Goal: Navigation & Orientation: Understand site structure

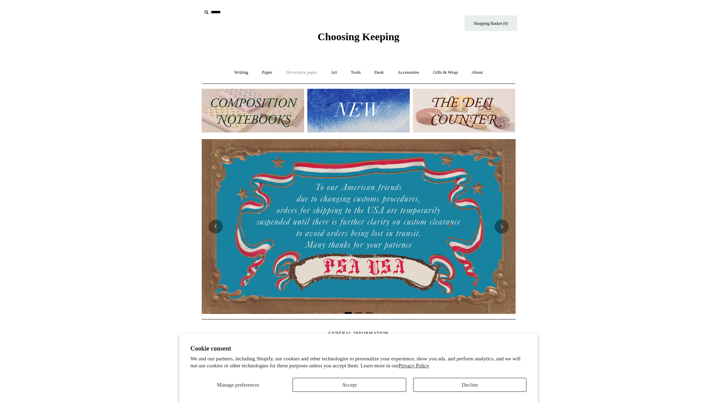
click at [309, 72] on link "Decorative paper +" at bounding box center [301, 72] width 44 height 19
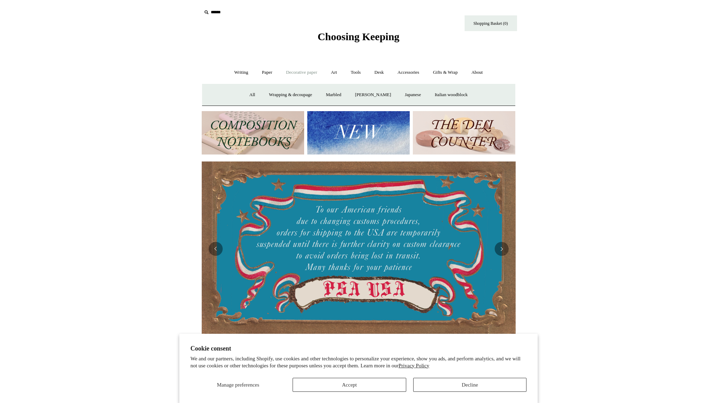
scroll to position [2, 0]
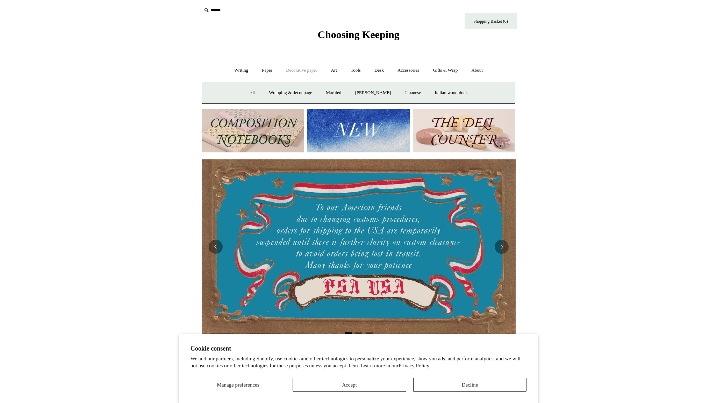
click at [246, 94] on link "All" at bounding box center [252, 92] width 19 height 19
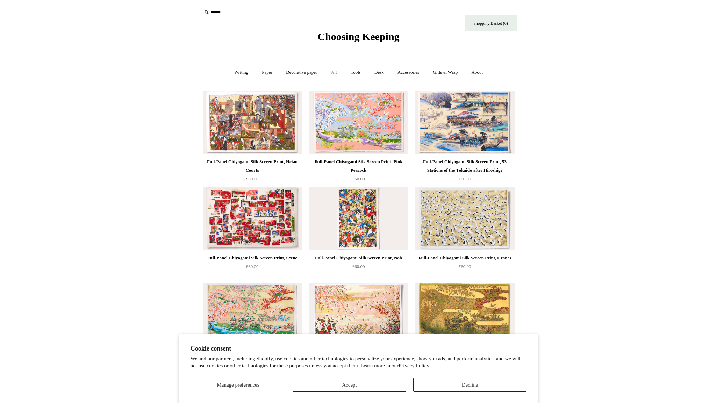
click at [339, 71] on link "Art +" at bounding box center [334, 72] width 19 height 19
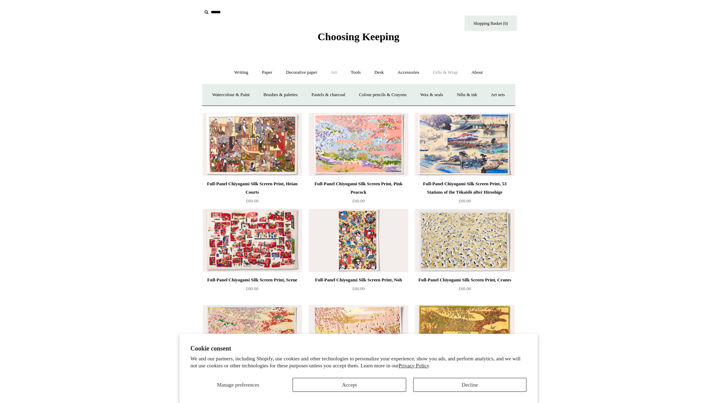
click at [438, 72] on link "Gifts & Wrap +" at bounding box center [444, 72] width 37 height 19
click at [358, 385] on button "Accept" at bounding box center [349, 385] width 114 height 14
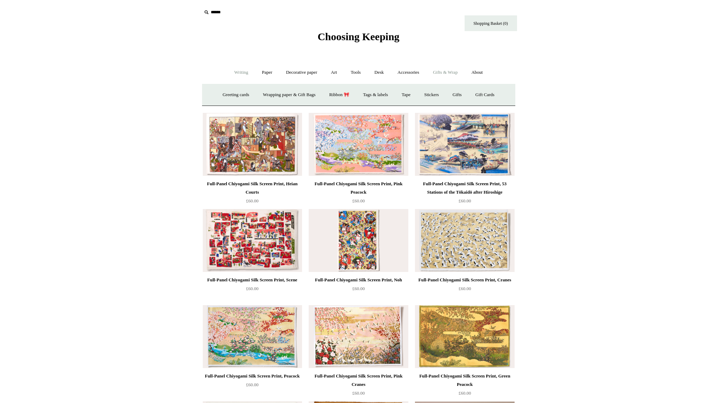
click at [231, 71] on link "Writing +" at bounding box center [241, 72] width 27 height 19
click at [259, 72] on link "Paper +" at bounding box center [266, 72] width 23 height 19
click at [445, 92] on link "Writing paper and envelopes +" at bounding box center [439, 95] width 65 height 19
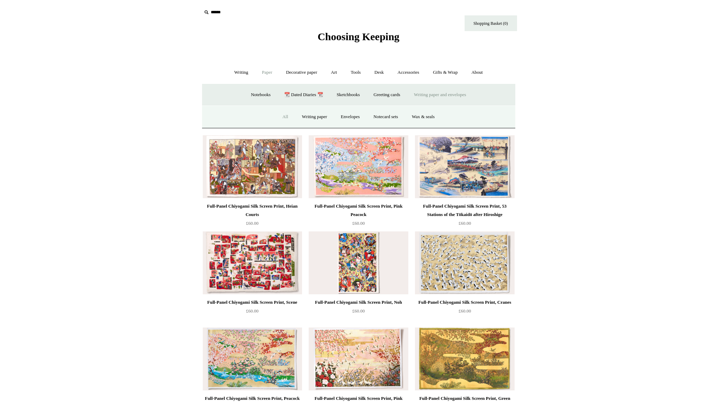
click at [279, 118] on link "All" at bounding box center [285, 117] width 19 height 19
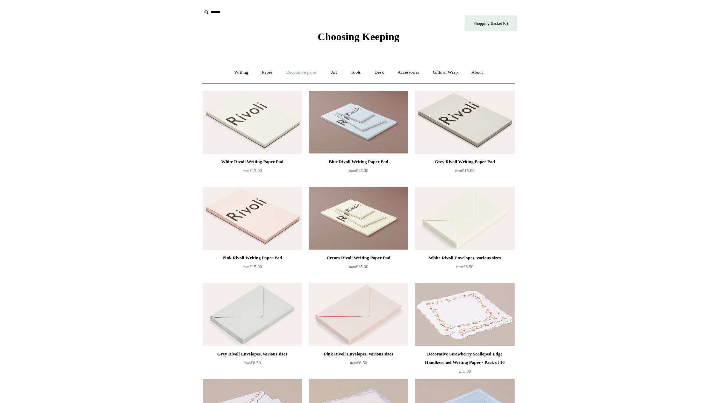
click at [296, 73] on link "Decorative paper +" at bounding box center [301, 72] width 44 height 19
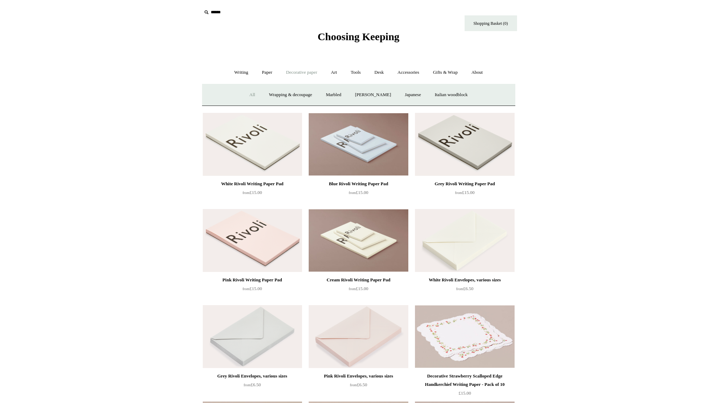
click at [243, 93] on link "All" at bounding box center [252, 95] width 19 height 19
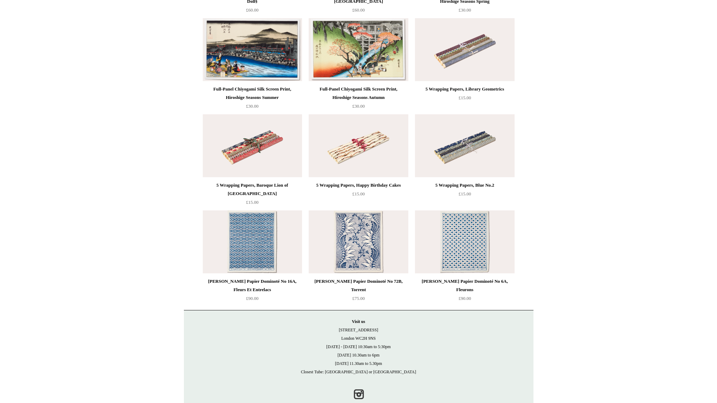
scroll to position [1530, 0]
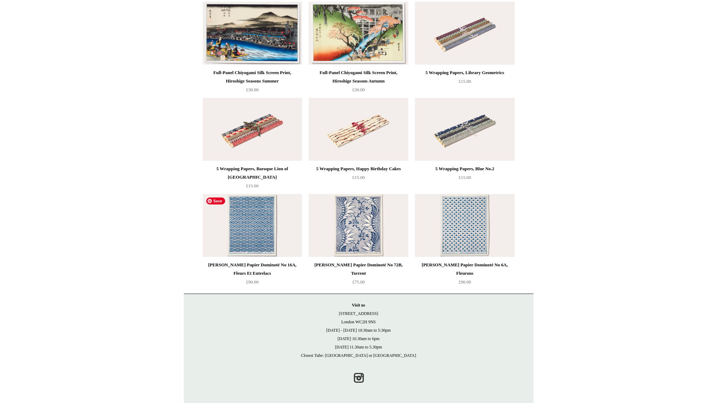
click at [253, 215] on img at bounding box center [252, 225] width 99 height 63
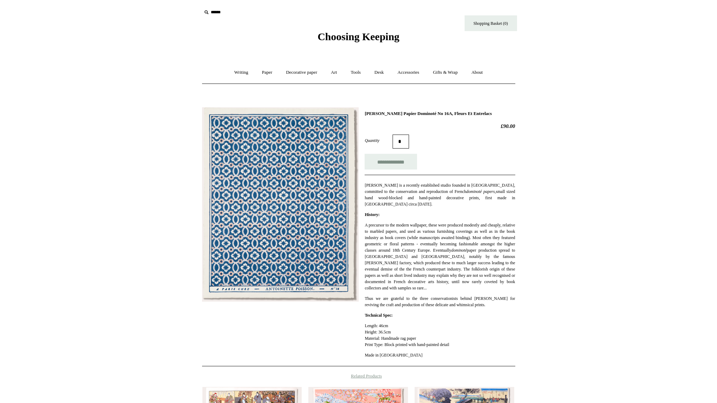
click at [155, 189] on html "Menu Choosing Keeping * Shipping Information Shopping Basket (0) * ⤺ + +" at bounding box center [358, 294] width 717 height 589
click at [481, 71] on link "About +" at bounding box center [477, 72] width 24 height 19
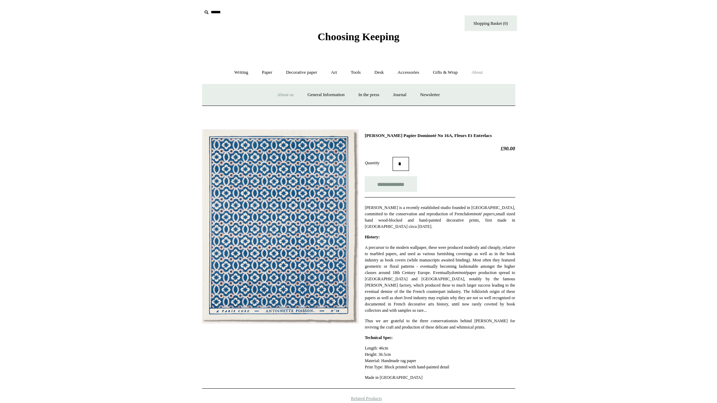
click at [274, 94] on link "About us" at bounding box center [285, 95] width 29 height 19
